Goal: Task Accomplishment & Management: Manage account settings

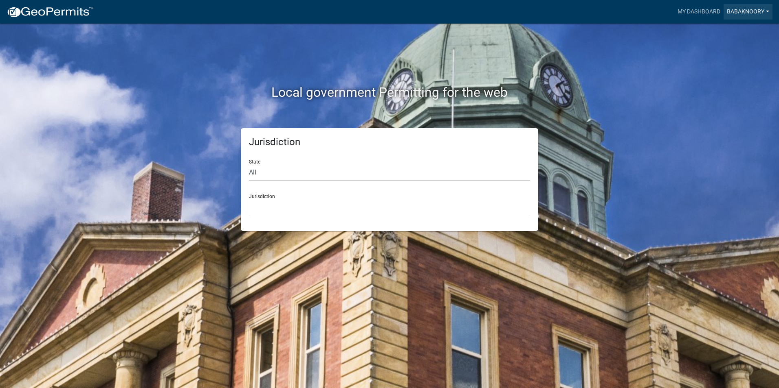
click at [753, 8] on link "BabakNoory" at bounding box center [747, 11] width 49 height 15
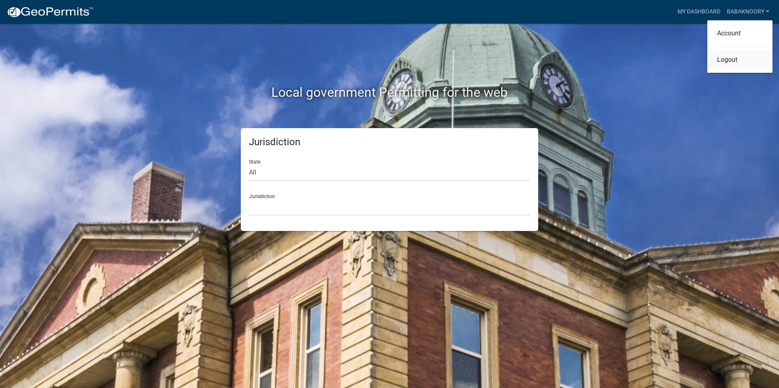
click at [732, 61] on link "Logout" at bounding box center [739, 60] width 65 height 20
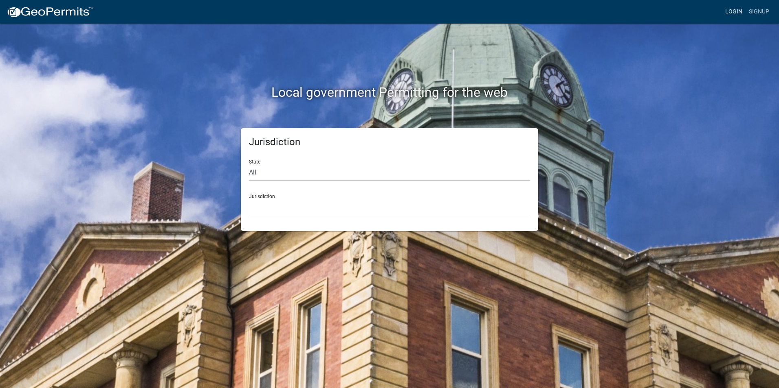
click at [726, 9] on link "Login" at bounding box center [734, 11] width 24 height 15
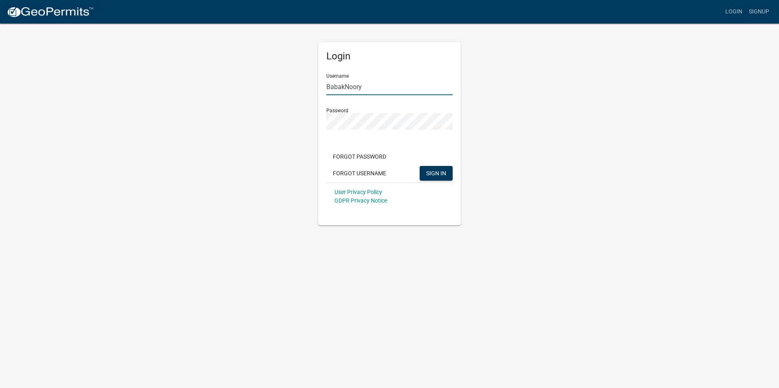
click at [390, 90] on input "BabakNoory" at bounding box center [389, 87] width 126 height 17
type input "IESResi"
click at [427, 170] on span "SIGN IN" at bounding box center [436, 173] width 20 height 7
